Goal: Task Accomplishment & Management: Manage account settings

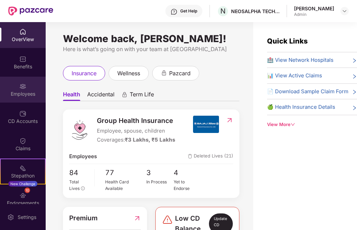
click at [20, 93] on div "Employees" at bounding box center [23, 94] width 46 height 7
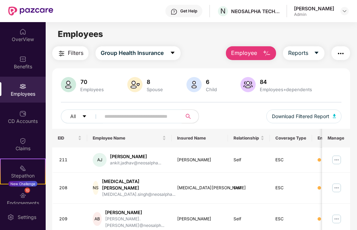
click at [239, 53] on span "Employee" at bounding box center [244, 53] width 26 height 9
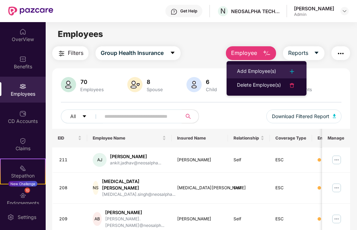
click at [263, 68] on div "Add Employee(s)" at bounding box center [256, 71] width 39 height 8
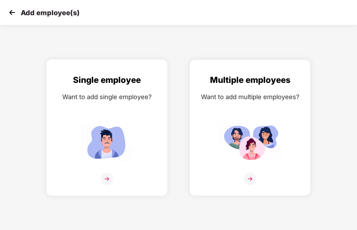
click at [104, 176] on img at bounding box center [107, 179] width 12 height 12
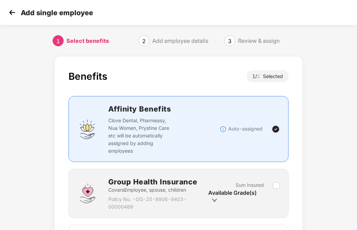
click at [276, 129] on img at bounding box center [275, 129] width 8 height 8
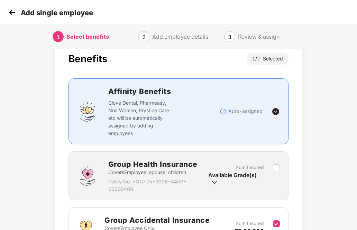
scroll to position [35, 0]
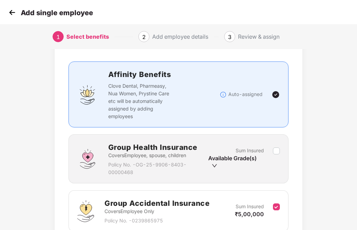
drag, startPoint x: 216, startPoint y: 165, endPoint x: 229, endPoint y: 165, distance: 13.1
click at [216, 165] on icon "down" at bounding box center [215, 166] width 6 height 6
click at [212, 167] on icon "down" at bounding box center [215, 166] width 6 height 6
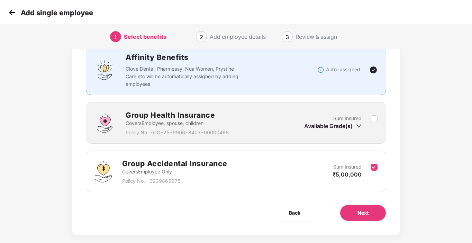
scroll to position [61, 0]
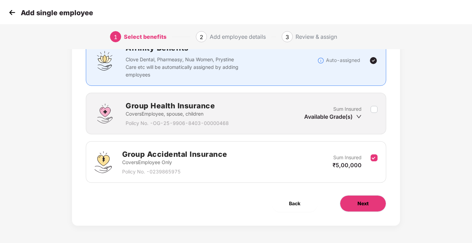
click at [357, 200] on span "Next" at bounding box center [362, 204] width 11 height 8
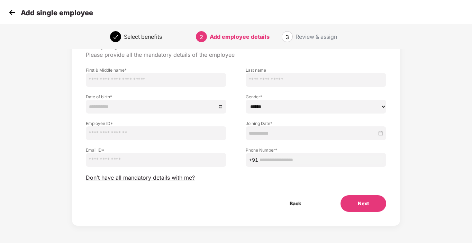
scroll to position [0, 0]
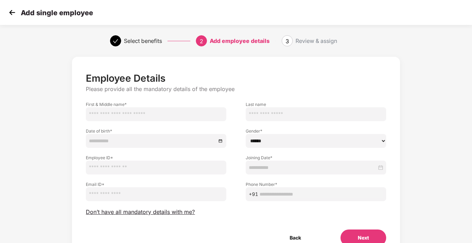
click at [11, 10] on img at bounding box center [12, 12] width 10 height 10
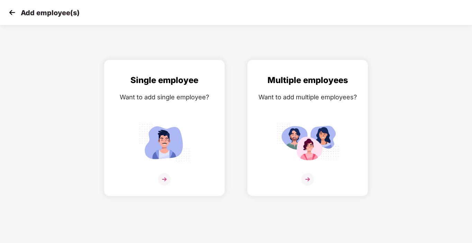
click at [7, 16] on img at bounding box center [12, 12] width 10 height 10
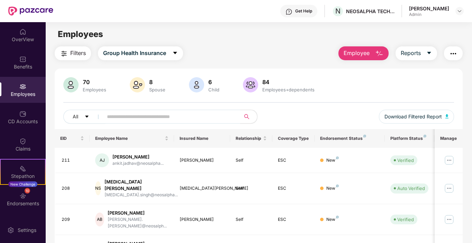
click at [27, 94] on div "Employees" at bounding box center [23, 94] width 46 height 7
click at [127, 53] on span "Group Health Insurance" at bounding box center [134, 53] width 63 height 9
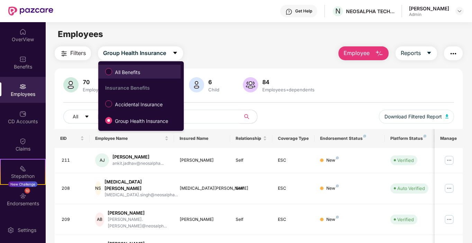
click at [121, 70] on span "All Benefits" at bounding box center [127, 72] width 31 height 8
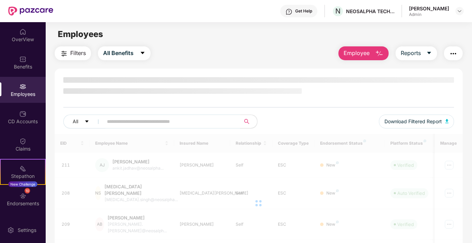
click at [185, 118] on input "text" at bounding box center [169, 121] width 124 height 10
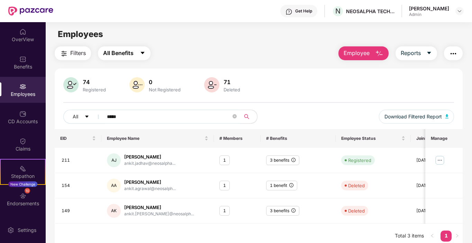
click at [111, 57] on span "All Benefits" at bounding box center [118, 53] width 30 height 9
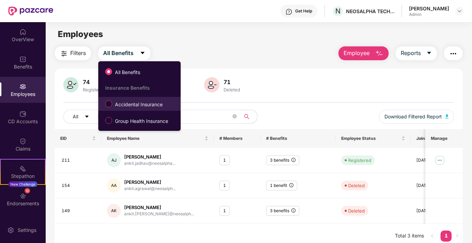
click at [124, 104] on span "Accidental Insurance" at bounding box center [138, 105] width 53 height 8
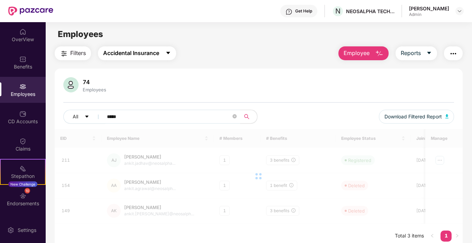
click at [128, 54] on span "Accidental Insurance" at bounding box center [131, 53] width 56 height 9
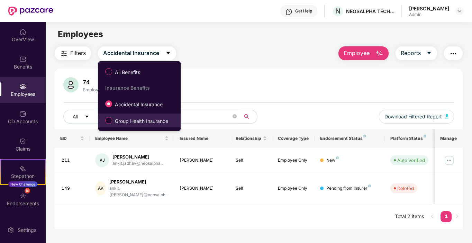
click at [139, 117] on label "Group Health Insurance" at bounding box center [138, 120] width 73 height 12
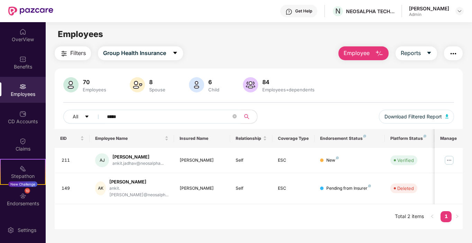
click at [169, 119] on input "*****" at bounding box center [169, 116] width 124 height 10
drag, startPoint x: 134, startPoint y: 119, endPoint x: 98, endPoint y: 118, distance: 36.0
click at [98, 118] on div "All *****" at bounding box center [160, 117] width 195 height 14
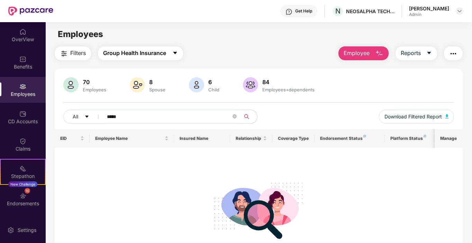
click at [139, 56] on span "Group Health Insurance" at bounding box center [134, 53] width 63 height 9
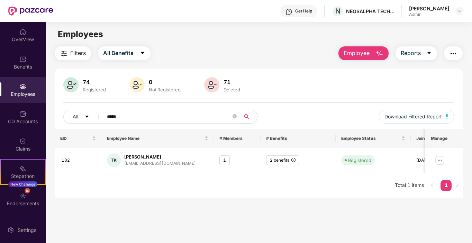
drag, startPoint x: 124, startPoint y: 120, endPoint x: 101, endPoint y: 117, distance: 23.7
click at [103, 117] on span "*****" at bounding box center [170, 117] width 142 height 14
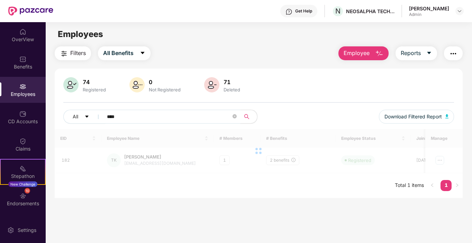
type input "*****"
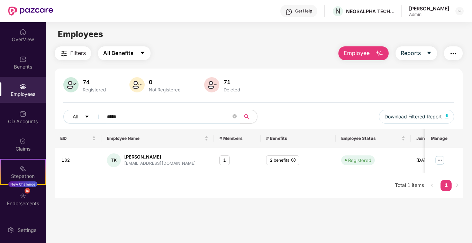
click at [133, 56] on span "All Benefits" at bounding box center [118, 53] width 30 height 9
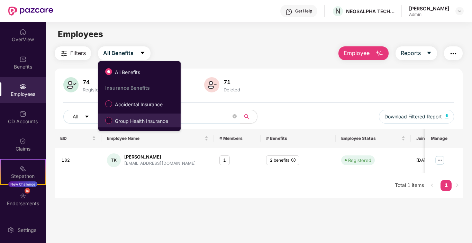
click at [130, 117] on span "Group Health Insurance" at bounding box center [141, 121] width 59 height 8
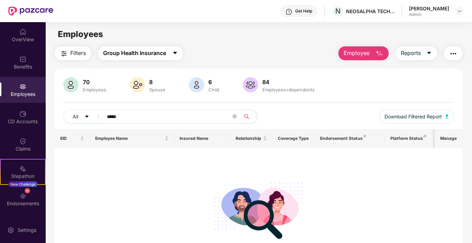
click at [142, 58] on button "Group Health Insurance" at bounding box center [140, 53] width 85 height 14
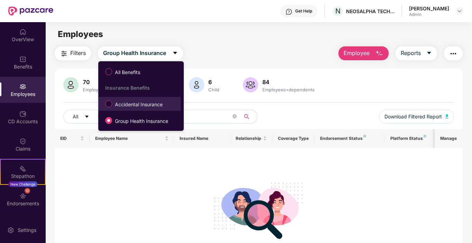
click at [135, 101] on span "Accidental Insurance" at bounding box center [138, 105] width 53 height 8
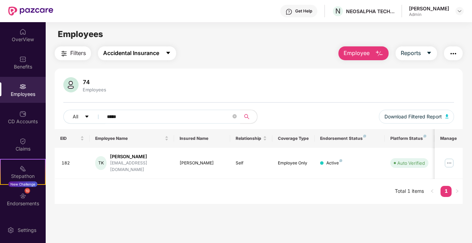
click at [140, 49] on span "Accidental Insurance" at bounding box center [131, 53] width 56 height 9
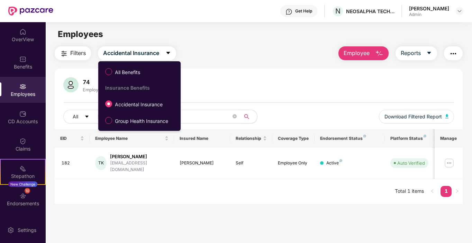
click at [192, 212] on main "Employees Filters Accidental Insurance Employee Reports 74 Employees All ***** …" at bounding box center [259, 143] width 426 height 243
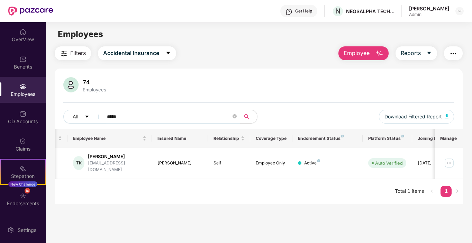
scroll to position [0, 41]
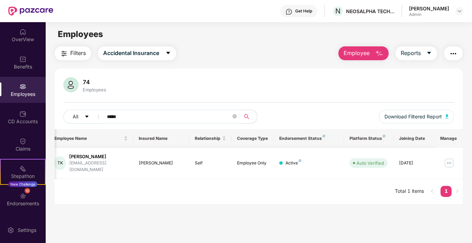
click at [357, 161] on img at bounding box center [448, 162] width 11 height 11
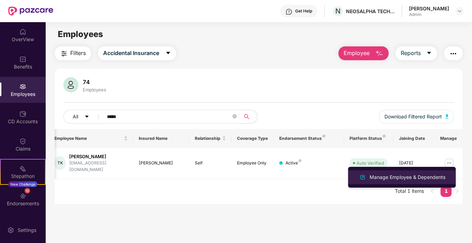
click at [357, 176] on div "Manage Employee & Dependents" at bounding box center [407, 177] width 79 height 8
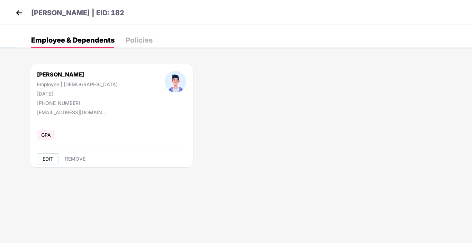
click at [41, 158] on button "EDIT" at bounding box center [48, 158] width 22 height 11
select select "****"
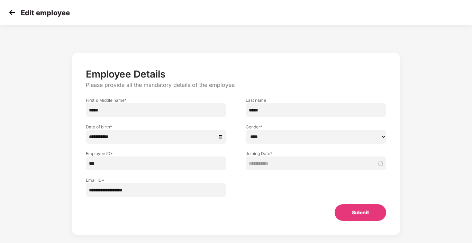
click at [101, 190] on input "**********" at bounding box center [156, 190] width 140 height 14
type input "**********"
click at [357, 210] on button "Submit" at bounding box center [360, 212] width 52 height 17
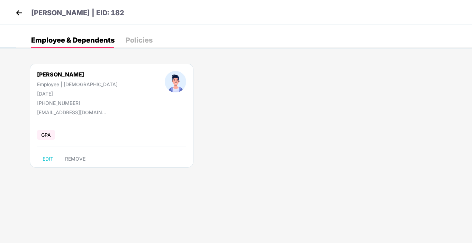
click at [22, 13] on img at bounding box center [19, 13] width 10 height 10
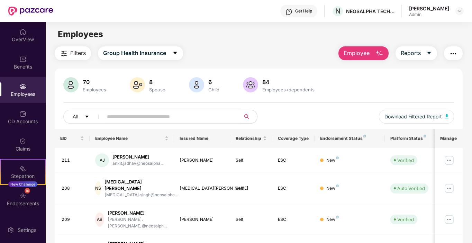
drag, startPoint x: 198, startPoint y: 118, endPoint x: 194, endPoint y: 113, distance: 6.4
click at [196, 118] on input "text" at bounding box center [169, 116] width 124 height 10
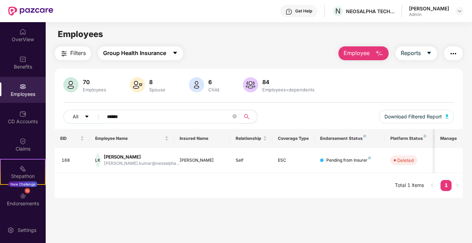
type input "******"
click at [135, 48] on button "Group Health Insurance" at bounding box center [140, 53] width 85 height 14
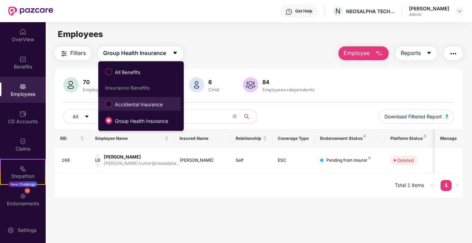
click at [137, 107] on span "Accidental Insurance" at bounding box center [138, 105] width 53 height 8
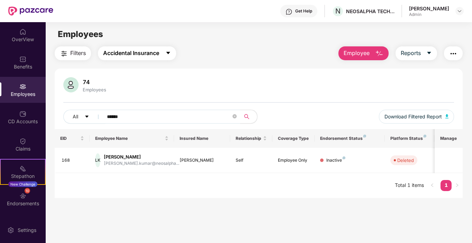
click at [144, 50] on span "Accidental Insurance" at bounding box center [131, 53] width 56 height 9
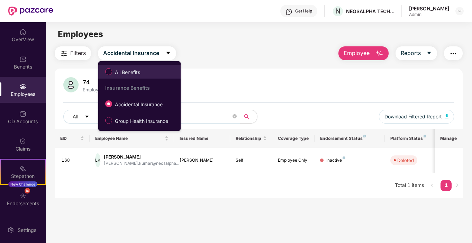
click at [115, 76] on label "All Benefits" at bounding box center [124, 72] width 45 height 12
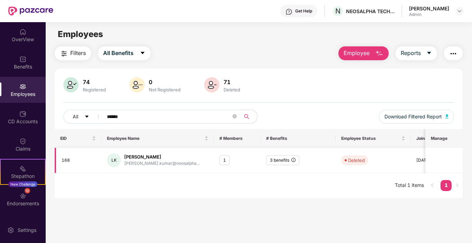
click at [276, 160] on div "3 benefits" at bounding box center [282, 160] width 33 height 10
click at [137, 60] on div "Filters All Benefits Employee Reports 74 Registered 0 Not Registered 71 Deleted…" at bounding box center [259, 121] width 408 height 151
click at [138, 54] on button "All Benefits" at bounding box center [124, 53] width 53 height 14
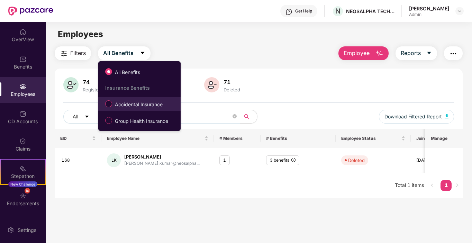
click at [150, 107] on span "Accidental Insurance" at bounding box center [138, 105] width 53 height 8
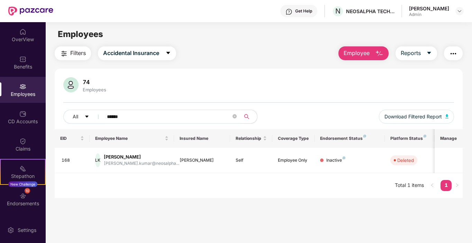
click at [304, 6] on div "Get Help" at bounding box center [298, 11] width 37 height 12
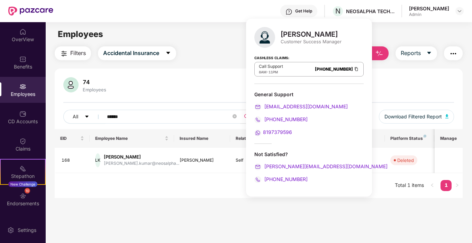
click at [29, 89] on div "Employees" at bounding box center [23, 90] width 46 height 26
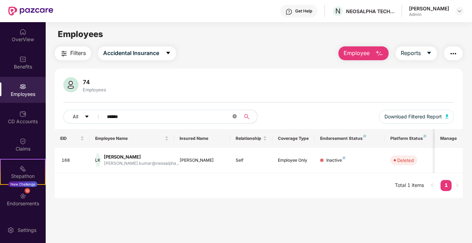
drag, startPoint x: 233, startPoint y: 118, endPoint x: 225, endPoint y: 121, distance: 8.9
click at [233, 118] on icon "close-circle" at bounding box center [234, 116] width 4 height 4
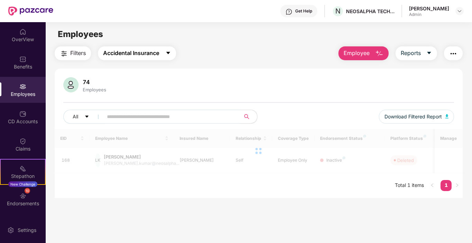
click at [132, 56] on span "Accidental Insurance" at bounding box center [131, 53] width 56 height 9
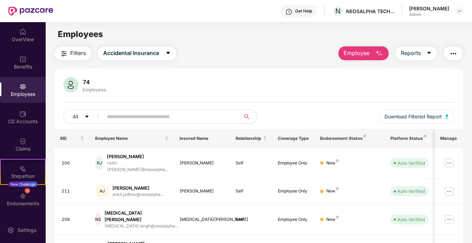
click at [242, 60] on div "Filters Accidental Insurance Employee Reports" at bounding box center [259, 53] width 408 height 14
click at [308, 13] on div "Get Help" at bounding box center [303, 11] width 17 height 6
